Goal: Find specific page/section: Find specific page/section

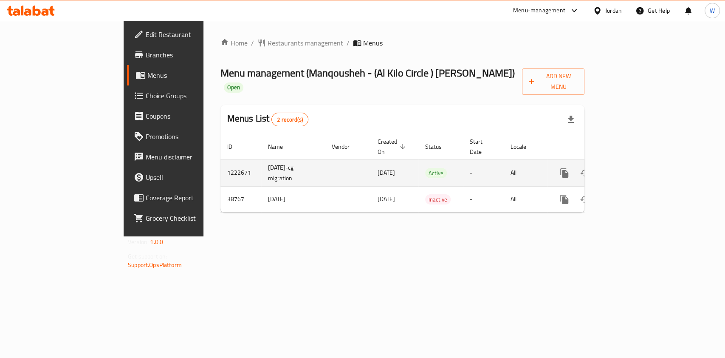
click at [631, 168] on icon "enhanced table" at bounding box center [625, 173] width 10 height 10
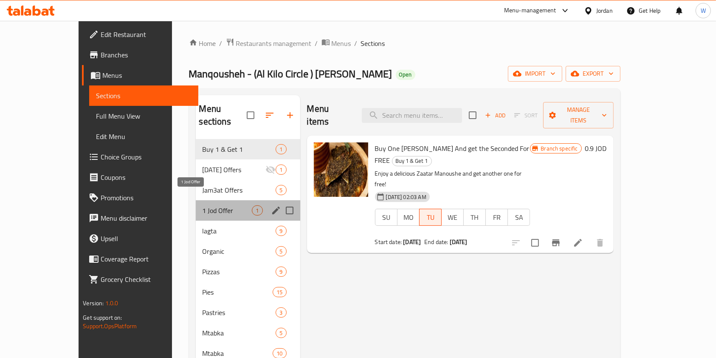
click at [203, 205] on span "1 Jod Offer" at bounding box center [228, 210] width 50 height 10
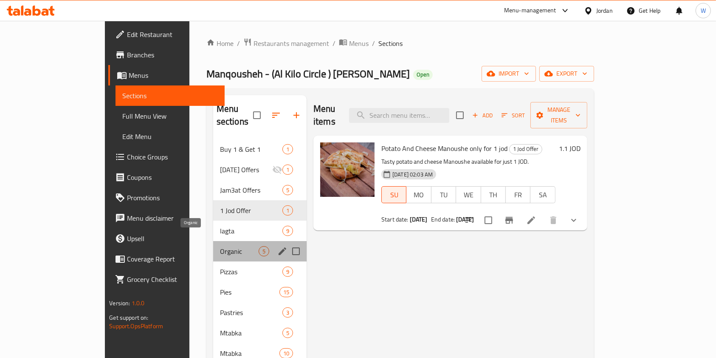
click at [220, 246] on span "Organic" at bounding box center [239, 251] width 39 height 10
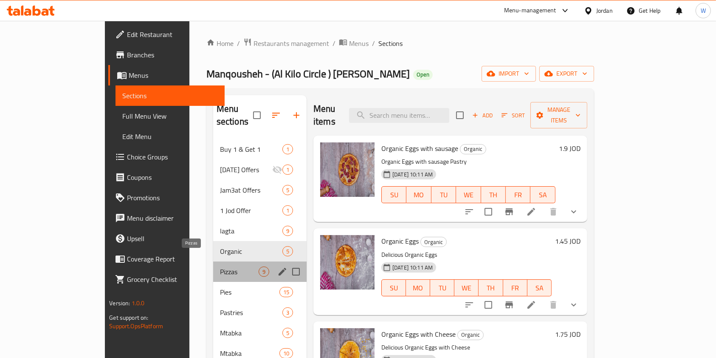
click at [220, 266] on span "Pizzas" at bounding box center [239, 271] width 39 height 10
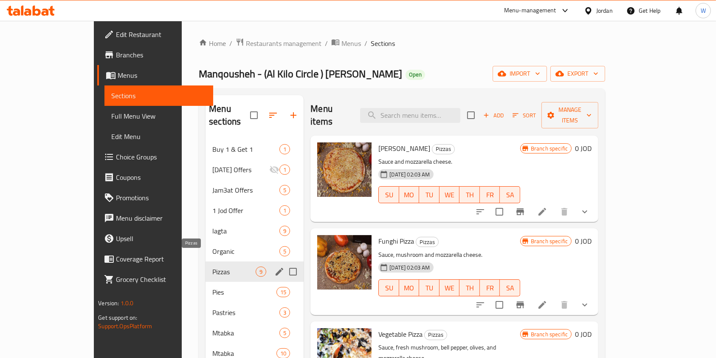
click at [206, 265] on div "Pizzas 9" at bounding box center [255, 271] width 98 height 20
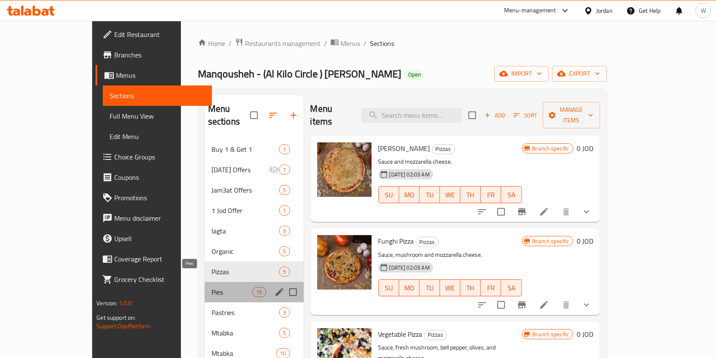
click at [212, 287] on span "Pies" at bounding box center [232, 292] width 41 height 10
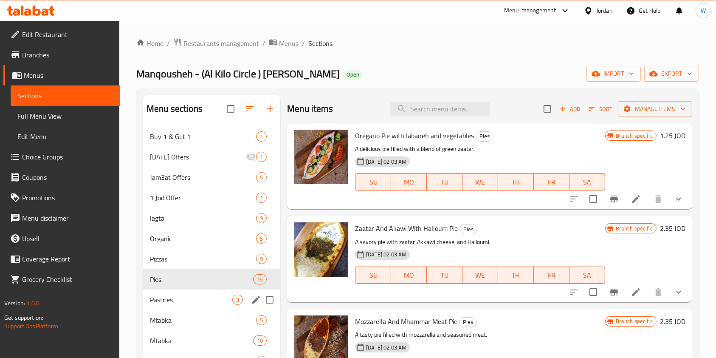
scroll to position [56, 0]
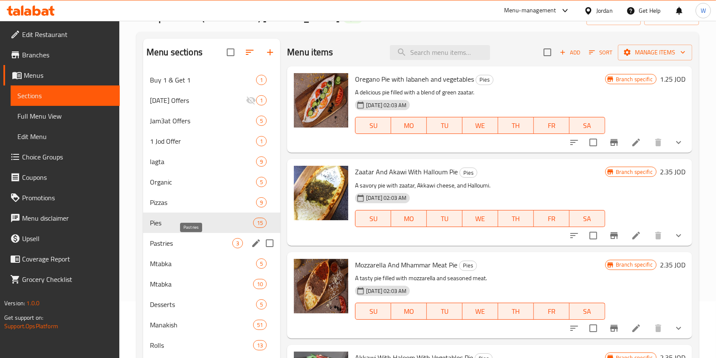
click at [179, 245] on span "Pastries" at bounding box center [191, 243] width 82 height 10
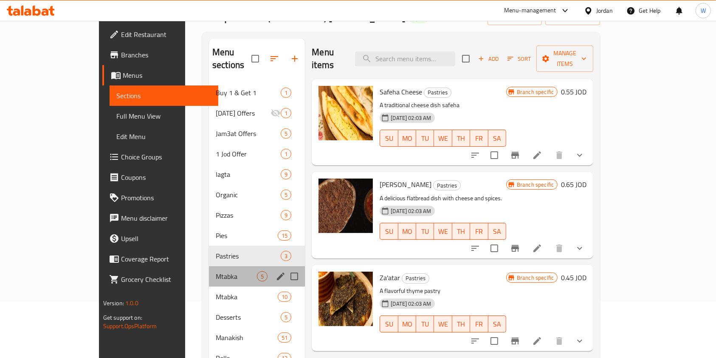
click at [209, 268] on div "Mtabka 5" at bounding box center [257, 276] width 96 height 20
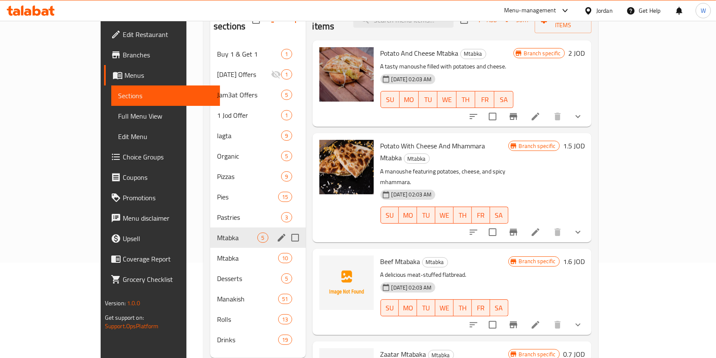
scroll to position [113, 0]
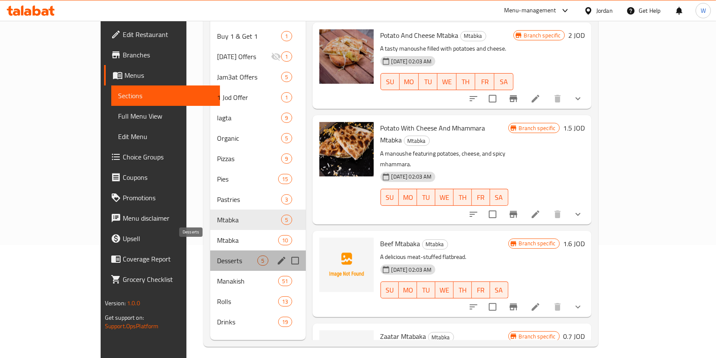
click at [217, 255] on span "Desserts" at bounding box center [237, 260] width 40 height 10
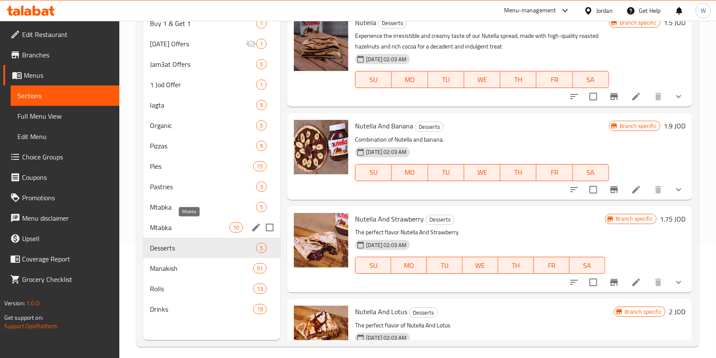
click at [178, 229] on span "Mtabka" at bounding box center [189, 227] width 79 height 10
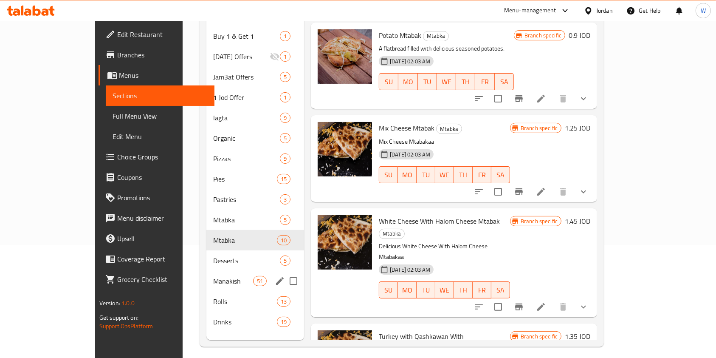
click at [206, 271] on div "Manakish 51" at bounding box center [255, 281] width 98 height 20
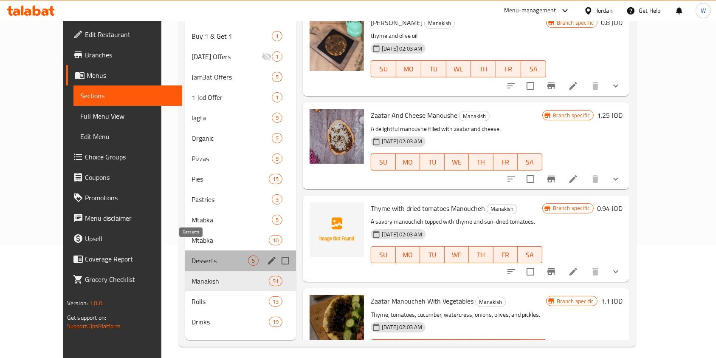
click at [192, 255] on span "Desserts" at bounding box center [220, 260] width 56 height 10
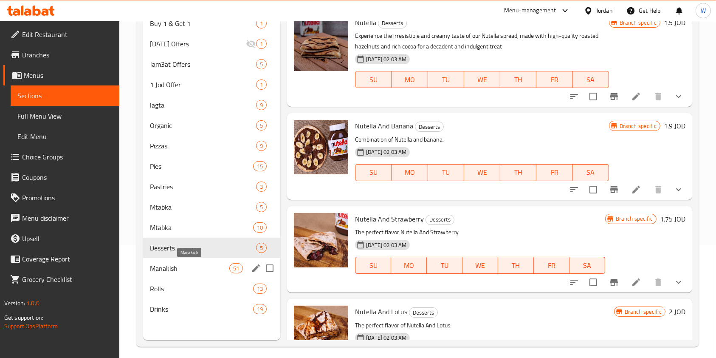
click at [181, 274] on div "Manakish 51" at bounding box center [211, 268] width 137 height 20
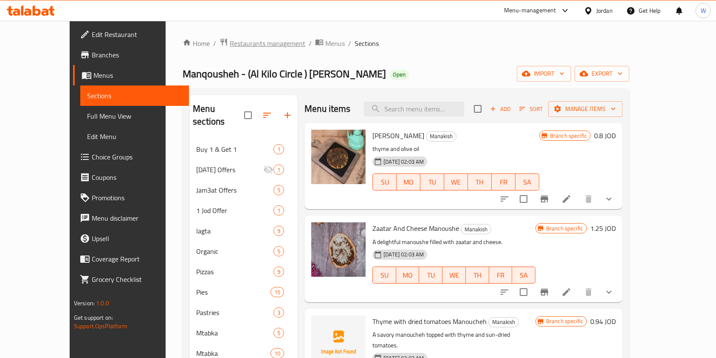
click at [230, 45] on span "Restaurants management" at bounding box center [268, 43] width 76 height 10
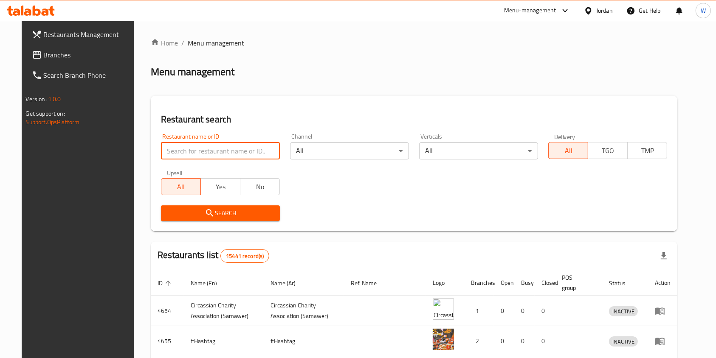
click at [189, 148] on input "search" at bounding box center [220, 150] width 119 height 17
type input "kilo"
click button "Search" at bounding box center [220, 213] width 119 height 16
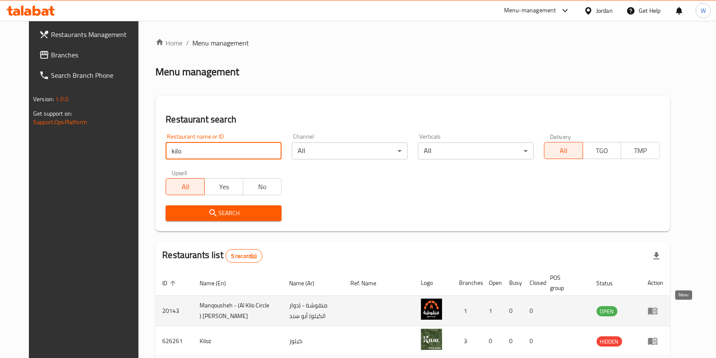
click at [663, 308] on link "enhanced table" at bounding box center [656, 310] width 16 height 10
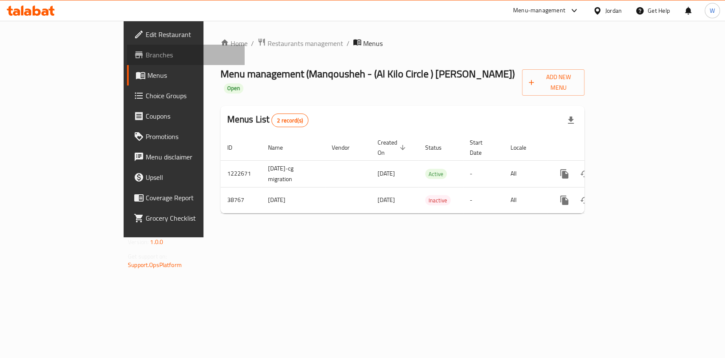
click at [127, 47] on link "Branches" at bounding box center [186, 55] width 118 height 20
